Goal: Find contact information: Find contact information

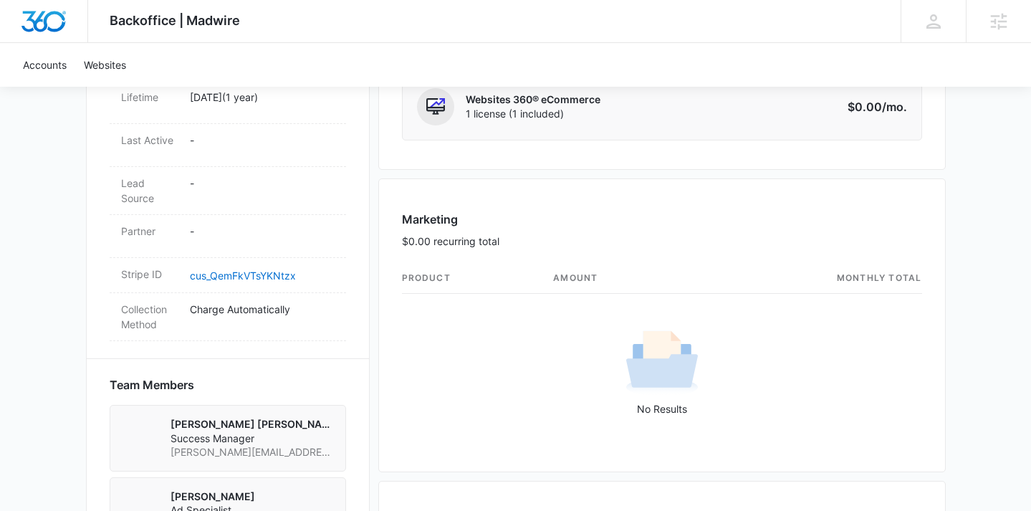
scroll to position [405, 0]
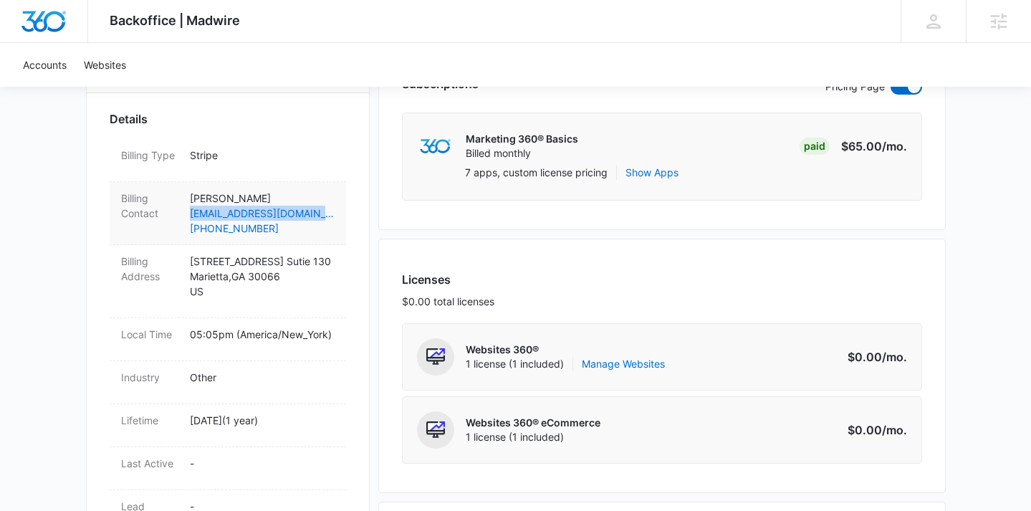
drag, startPoint x: 334, startPoint y: 215, endPoint x: 188, endPoint y: 208, distance: 145.5
click at [188, 208] on div "Billing Contact Danielle Perez labupholstery@gmail.com (706) 344-9772" at bounding box center [228, 213] width 236 height 63
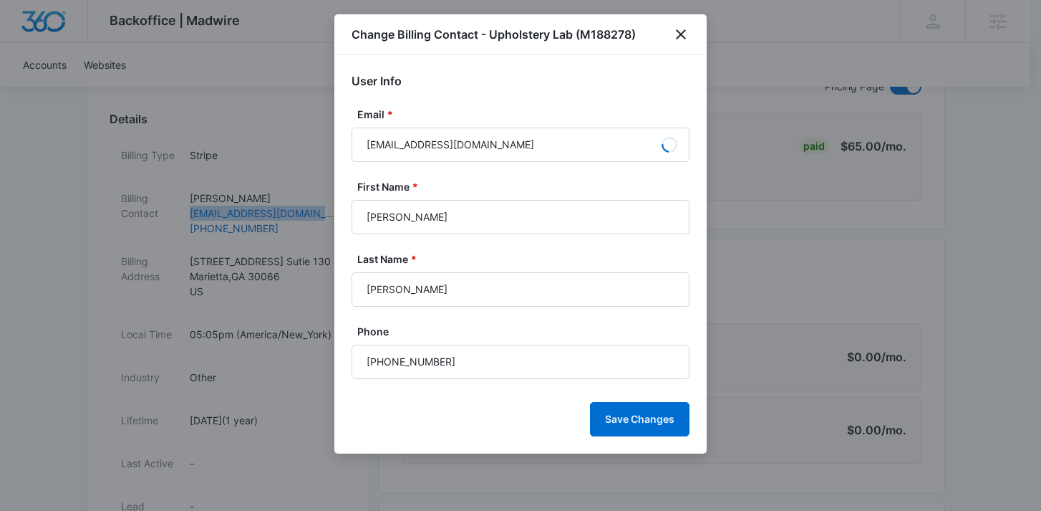
type input "Danielle"
copy link "labupholstery@gmail.com"
click at [682, 38] on icon "close" at bounding box center [681, 34] width 17 height 17
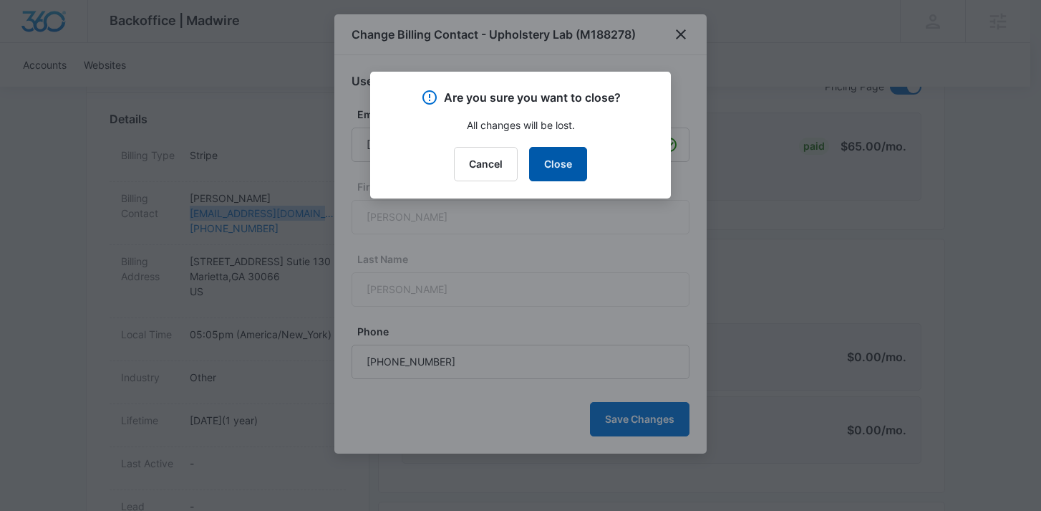
click at [576, 165] on button "Close" at bounding box center [558, 164] width 58 height 34
